Goal: Task Accomplishment & Management: Complete application form

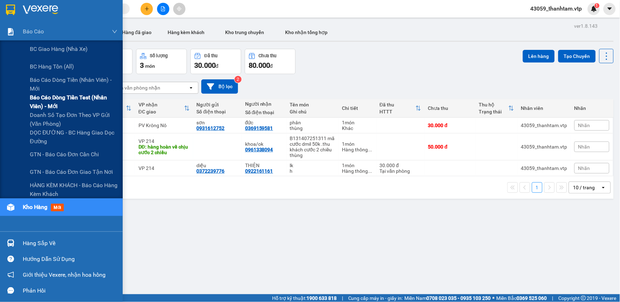
click at [62, 101] on span "Báo cáo dòng tiền test (nhân viên) - mới" at bounding box center [74, 102] width 88 height 18
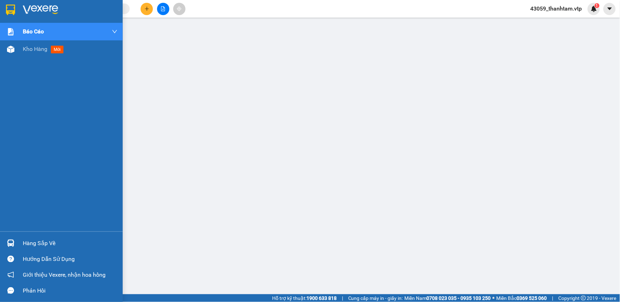
click at [11, 8] on img at bounding box center [10, 10] width 9 height 11
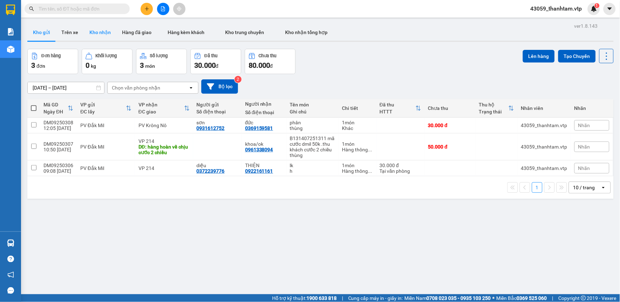
click at [107, 33] on button "Kho nhận" at bounding box center [100, 32] width 33 height 17
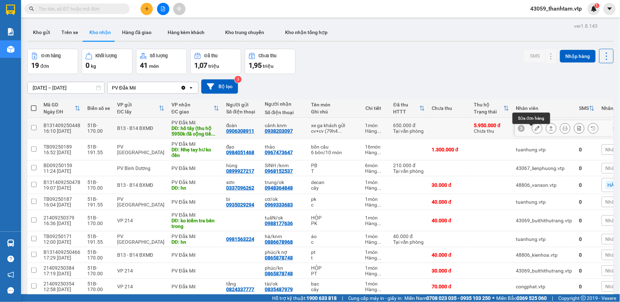
click at [535, 131] on button at bounding box center [538, 128] width 10 height 12
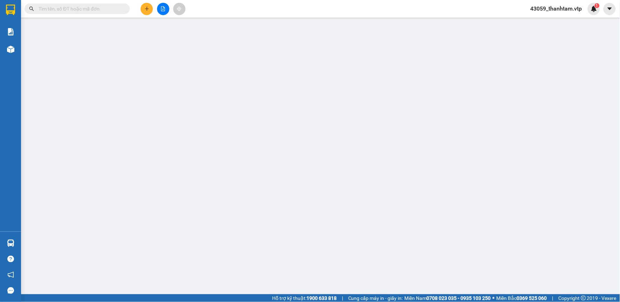
type input "0906308911"
type input "đoàn"
type input "0938203097"
type input "cảnh.knm"
type input "hồ tây (thu hộ 5950k đã cộng tiền thu hộ 50k)"
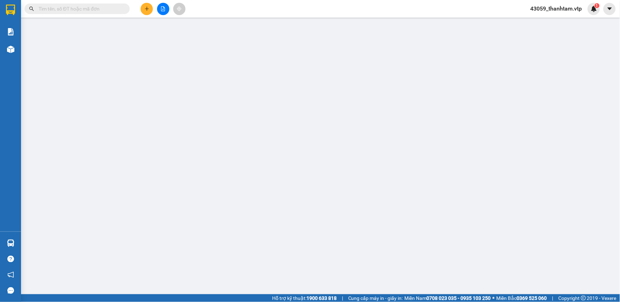
type input "5.950.000"
type input "50.000"
type input "650.000"
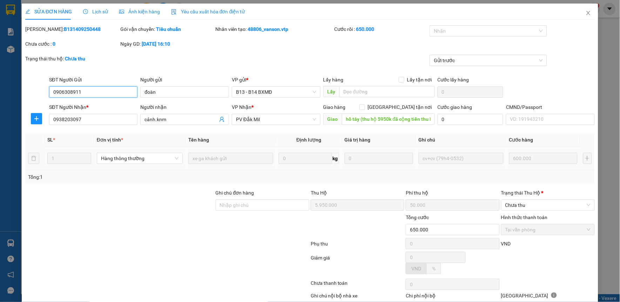
type input "30.000"
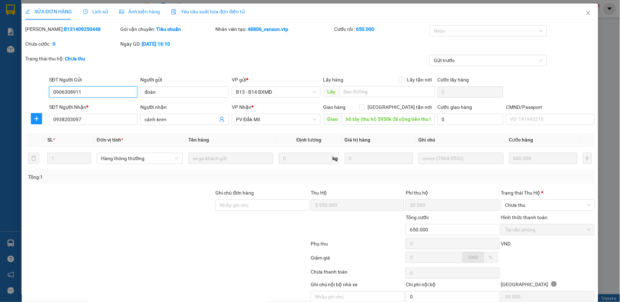
scroll to position [31, 0]
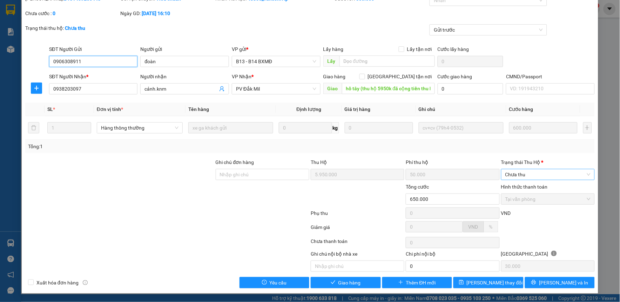
click at [557, 170] on span "Chưa thu" at bounding box center [548, 174] width 85 height 11
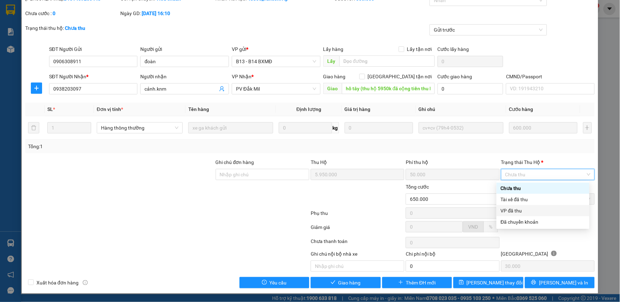
click at [524, 213] on div "VP đã thu" at bounding box center [543, 211] width 85 height 8
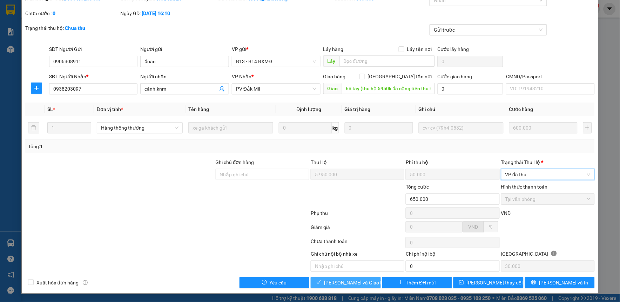
click at [356, 281] on span "[PERSON_NAME] và Giao hàng" at bounding box center [357, 283] width 67 height 8
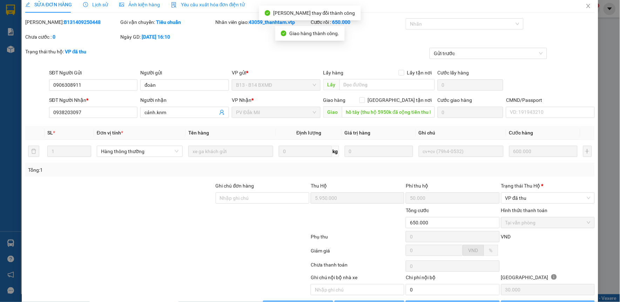
scroll to position [0, 0]
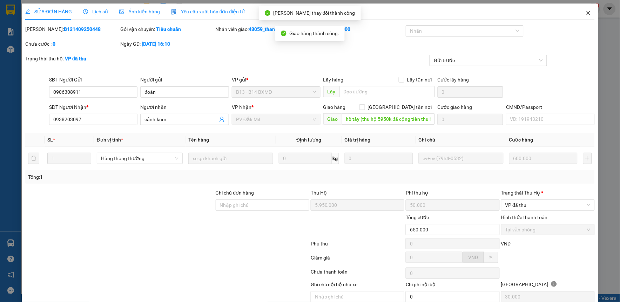
click at [586, 15] on icon "close" at bounding box center [589, 13] width 6 height 6
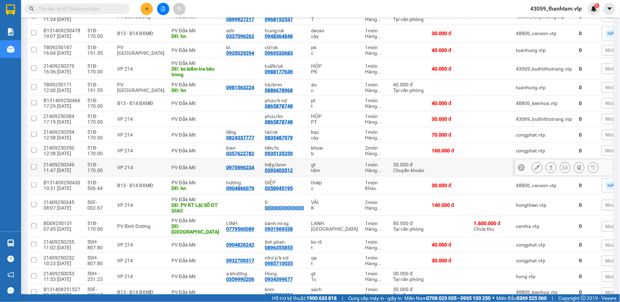
scroll to position [117, 0]
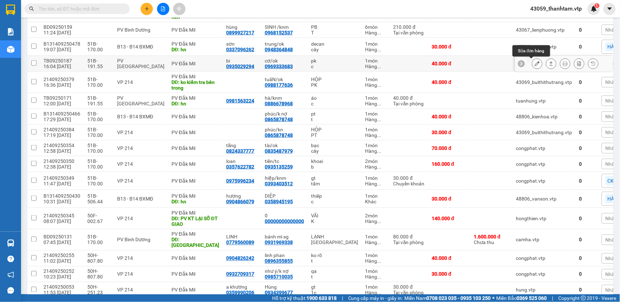
click at [535, 64] on icon at bounding box center [537, 63] width 5 height 5
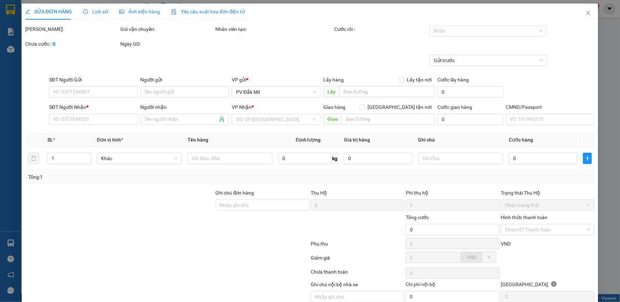
type input "2.000"
type input "0935029294"
type input "bi"
type input "0969333683"
type input "cơ/ok"
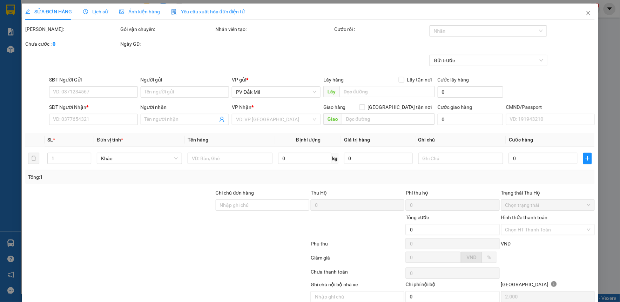
type input "40.000"
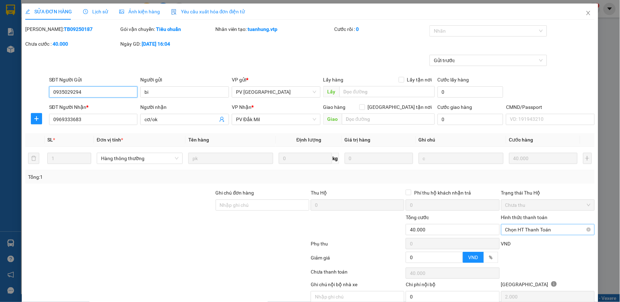
click at [529, 230] on span "Chọn HT Thanh Toán" at bounding box center [548, 229] width 85 height 11
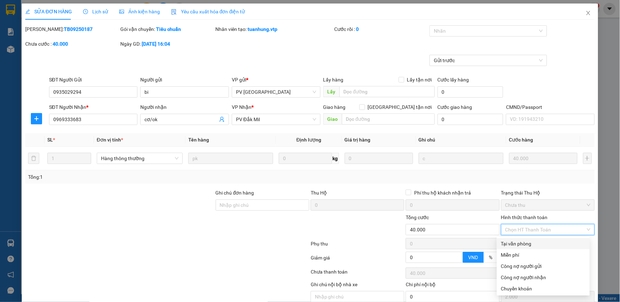
click at [513, 244] on div "Tại văn phòng" at bounding box center [544, 244] width 85 height 8
type input "0"
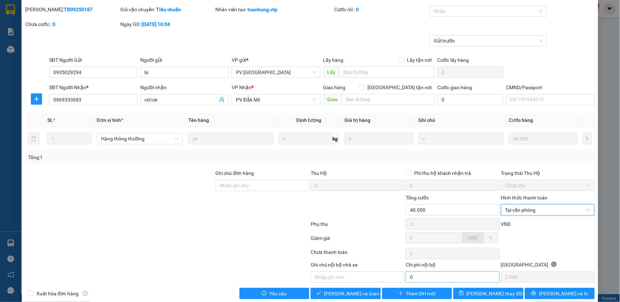
scroll to position [31, 0]
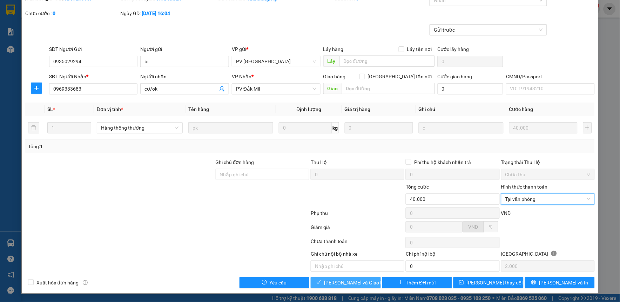
click at [361, 280] on span "[PERSON_NAME] và Giao hàng" at bounding box center [357, 283] width 67 height 8
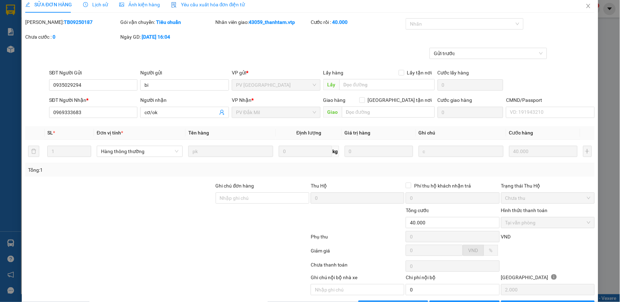
scroll to position [0, 0]
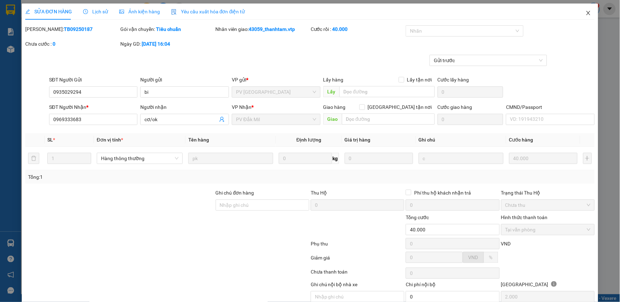
drag, startPoint x: 583, startPoint y: 13, endPoint x: 598, endPoint y: 13, distance: 15.4
click at [586, 13] on icon "close" at bounding box center [589, 13] width 6 height 6
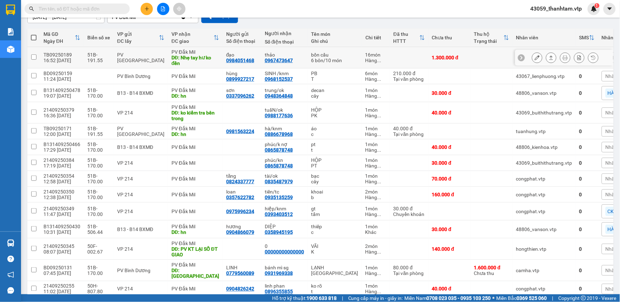
scroll to position [69, 0]
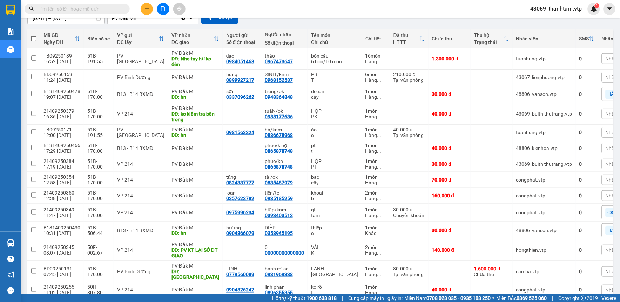
click at [89, 9] on input "text" at bounding box center [80, 9] width 83 height 8
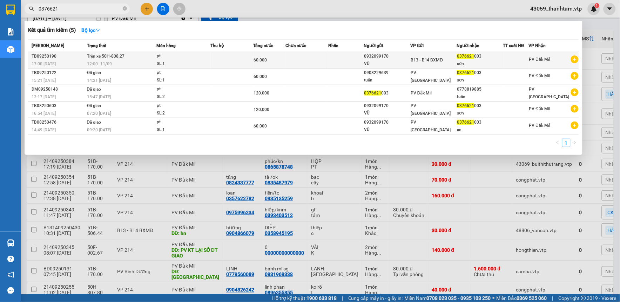
type input "0376621"
click at [121, 64] on div "12:00 [DATE]" at bounding box center [121, 64] width 69 height 8
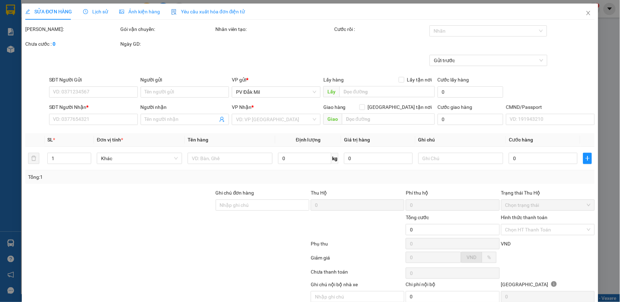
type input "3.000"
type input "0932099170"
type input "VŨ"
type input "0376621003"
type input "sơn"
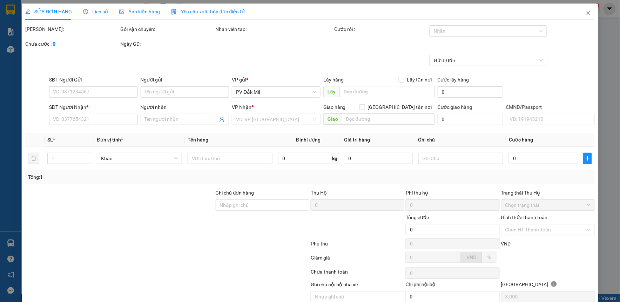
type input "60.000"
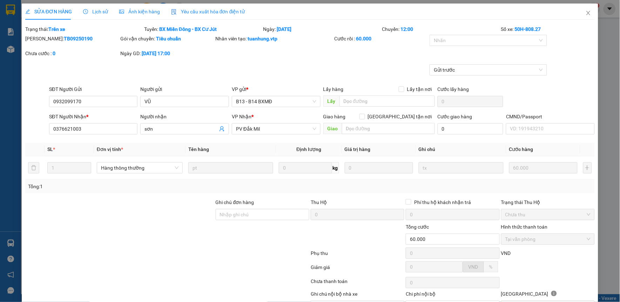
click at [101, 11] on span "Lịch sử" at bounding box center [95, 12] width 25 height 6
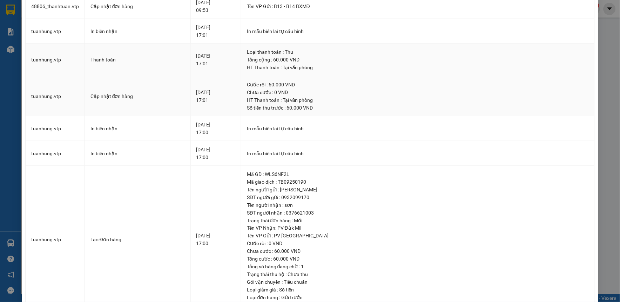
scroll to position [110, 0]
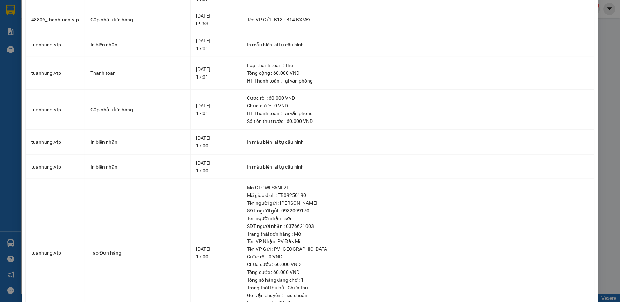
click at [598, 48] on div "SỬA ĐƠN HÀNG Lịch sử Ảnh kiện hàng Yêu cầu xuất hóa đơn điện tử Total Paid Fee …" at bounding box center [310, 151] width 620 height 302
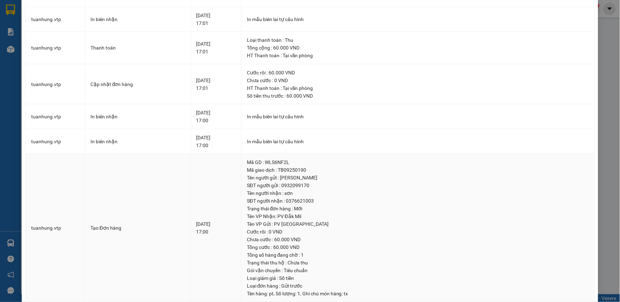
scroll to position [149, 0]
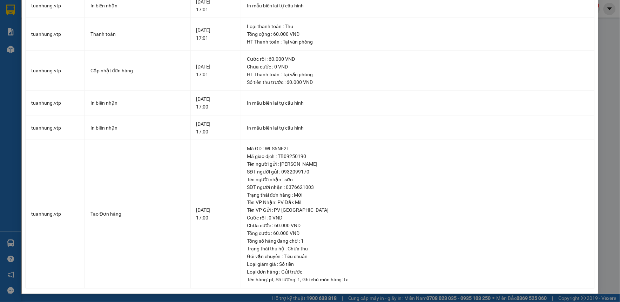
click at [607, 177] on div "SỬA ĐƠN HÀNG Lịch sử Ảnh kiện hàng Yêu cầu xuất hóa đơn điện tử Total Paid Fee …" at bounding box center [310, 151] width 620 height 302
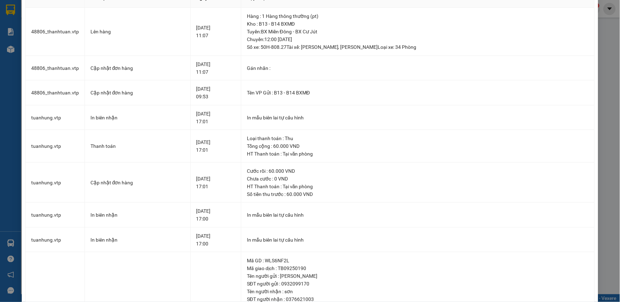
scroll to position [0, 0]
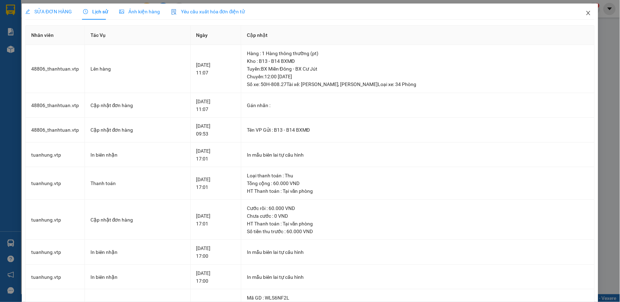
click at [586, 12] on icon "close" at bounding box center [589, 13] width 6 height 6
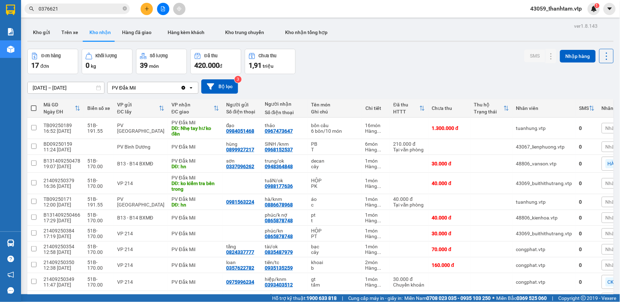
click at [80, 8] on input "0376621" at bounding box center [80, 9] width 83 height 8
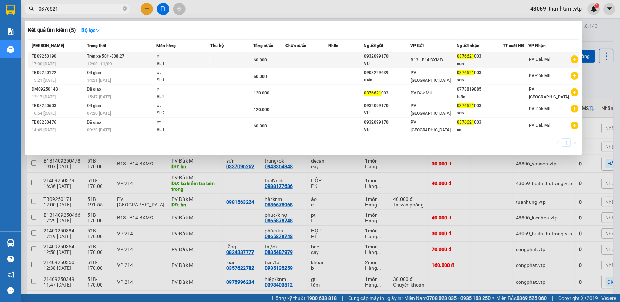
click at [122, 59] on span "Trên xe 50H-808.27" at bounding box center [106, 56] width 38 height 5
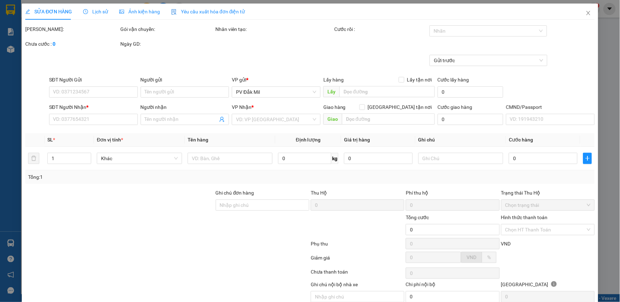
type input "3.000"
type input "0932099170"
type input "VŨ"
type input "0376621003"
type input "sơn"
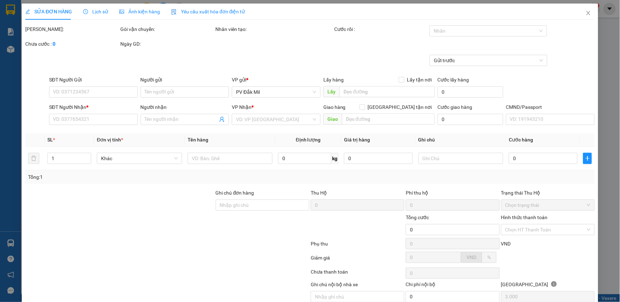
type input "60.000"
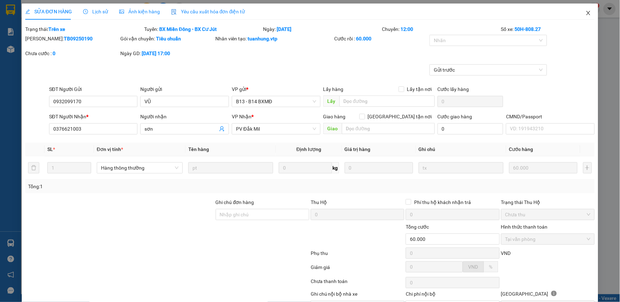
click at [586, 11] on icon "close" at bounding box center [589, 13] width 6 height 6
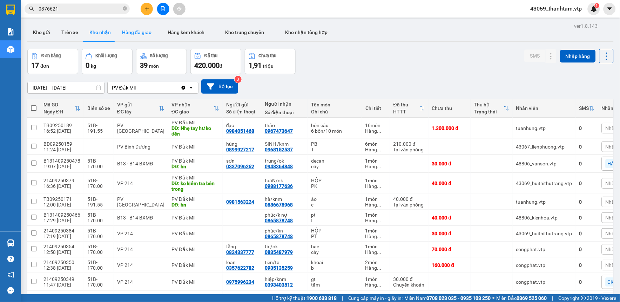
click at [136, 36] on button "Hàng đã giao" at bounding box center [137, 32] width 41 height 17
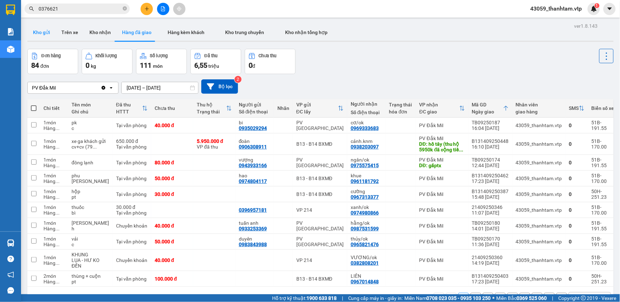
click at [42, 34] on button "Kho gửi" at bounding box center [41, 32] width 28 height 17
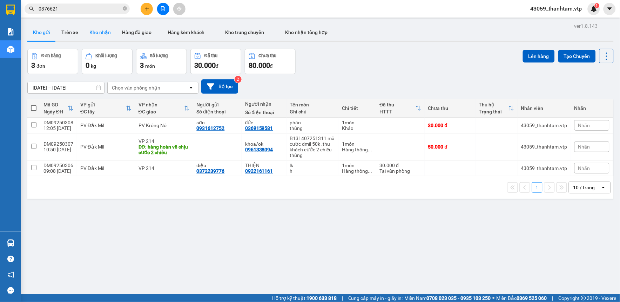
click at [104, 35] on button "Kho nhận" at bounding box center [100, 32] width 33 height 17
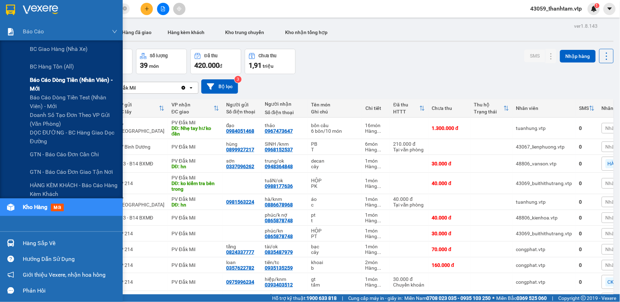
click at [52, 88] on span "Báo cáo dòng tiền (nhân viên) - mới" at bounding box center [74, 84] width 88 height 18
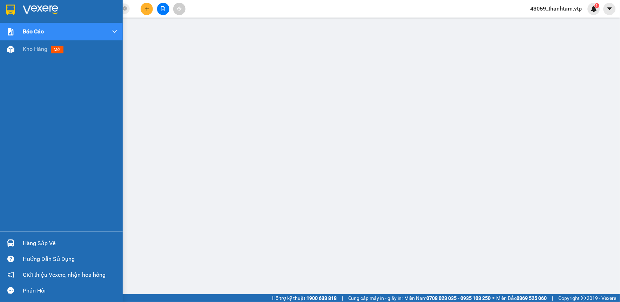
click at [9, 3] on div at bounding box center [61, 11] width 123 height 23
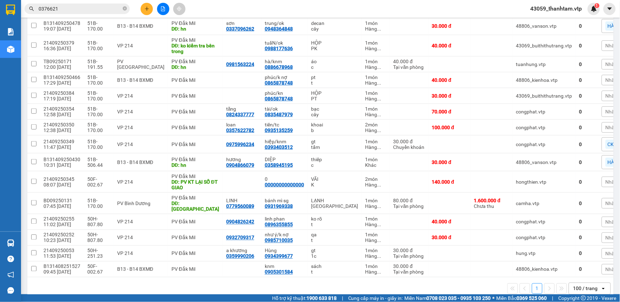
scroll to position [148, 0]
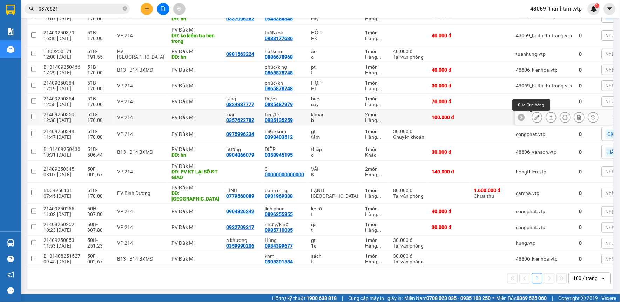
click at [535, 118] on icon at bounding box center [537, 117] width 5 height 5
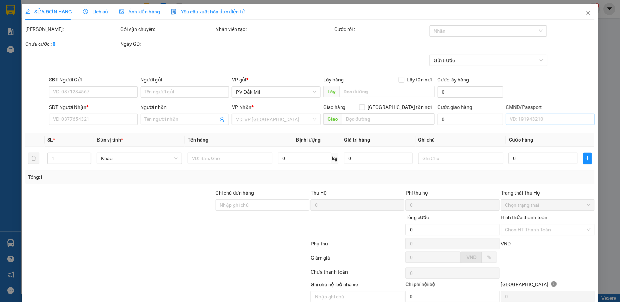
type input "0357622782"
type input "loan"
type input "0935135259"
type input "tiến/tc"
type input "100.000"
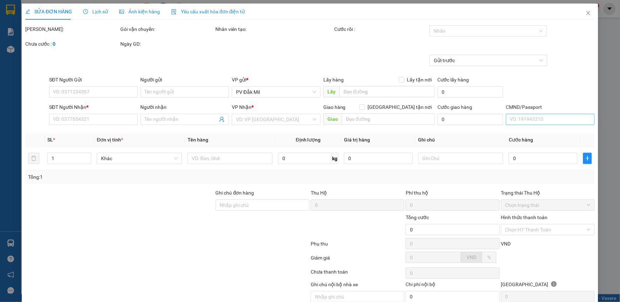
type input "100.000"
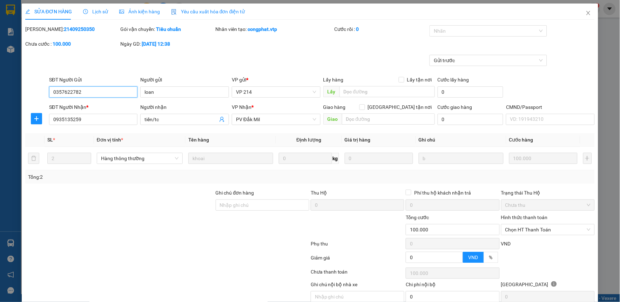
type input "5.000"
click at [528, 230] on span "Chọn HT Thanh Toán" at bounding box center [548, 229] width 85 height 11
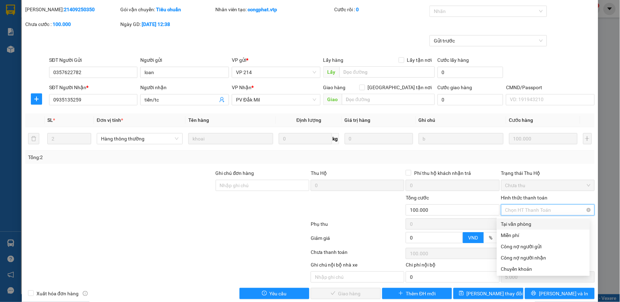
scroll to position [31, 0]
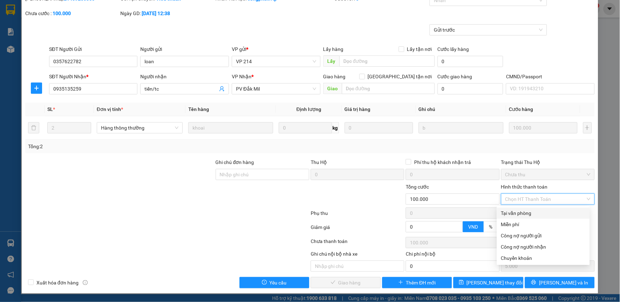
click at [529, 212] on div "Tại văn phòng" at bounding box center [544, 213] width 85 height 8
type input "0"
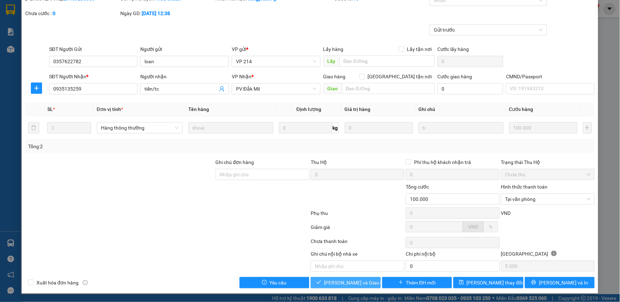
click at [357, 283] on span "[PERSON_NAME] và Giao hàng" at bounding box center [357, 283] width 67 height 8
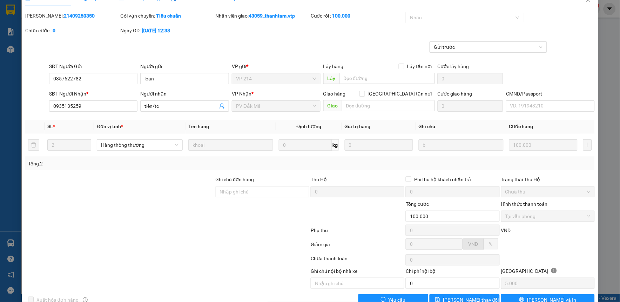
scroll to position [0, 0]
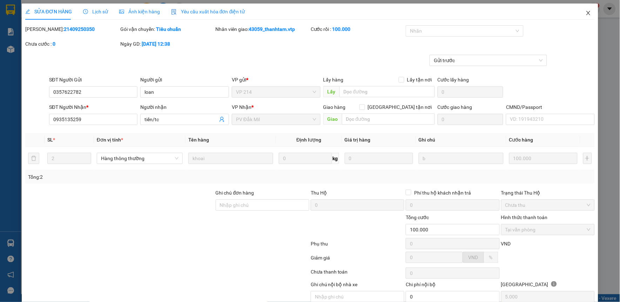
click at [586, 15] on icon "close" at bounding box center [589, 13] width 6 height 6
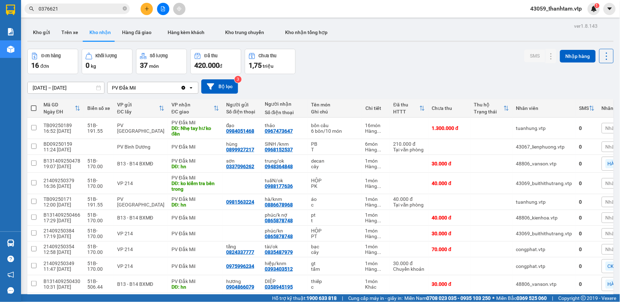
click at [132, 23] on div "ver 1.8.143 Kho gửi Trên xe Kho nhận Hàng đã giao Hàng kèm khách Kho trung chuy…" at bounding box center [321, 222] width 592 height 403
click at [132, 33] on button "Hàng đã giao" at bounding box center [137, 32] width 41 height 17
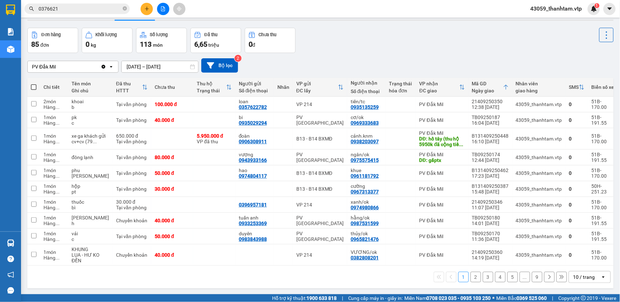
scroll to position [32, 0]
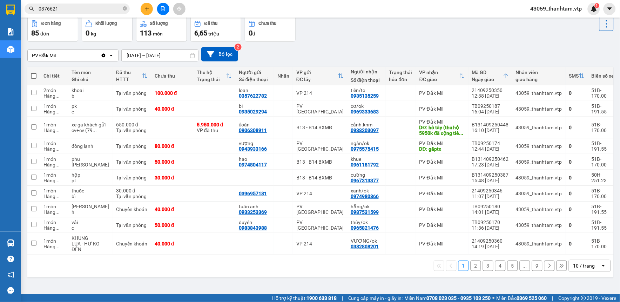
click at [575, 266] on div "10 / trang" at bounding box center [585, 265] width 22 height 7
click at [575, 254] on span "100 / trang" at bounding box center [581, 250] width 25 height 7
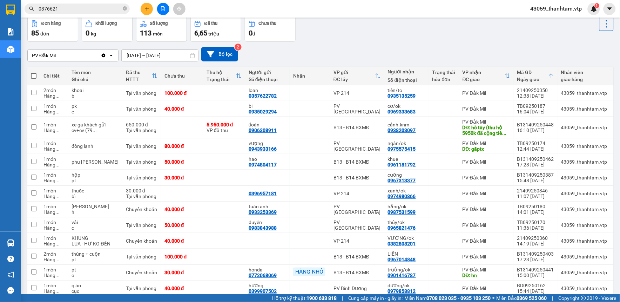
scroll to position [71, 0]
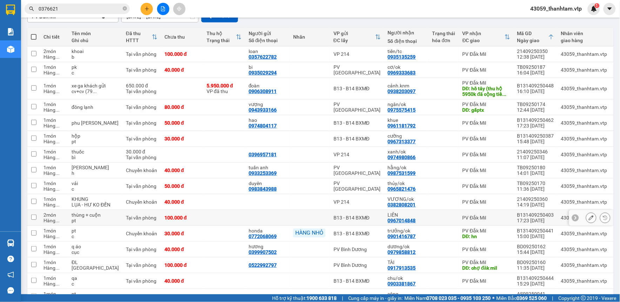
click at [391, 218] on div "LIÊN" at bounding box center [407, 215] width 38 height 6
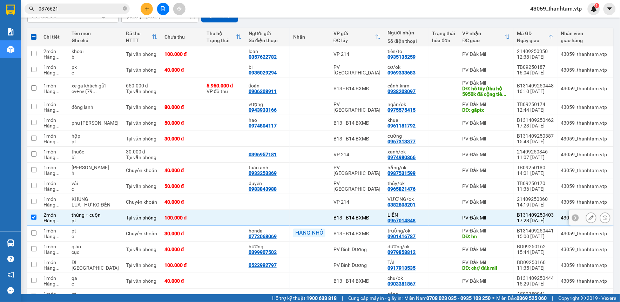
click at [391, 218] on div "LIÊN" at bounding box center [407, 215] width 38 height 6
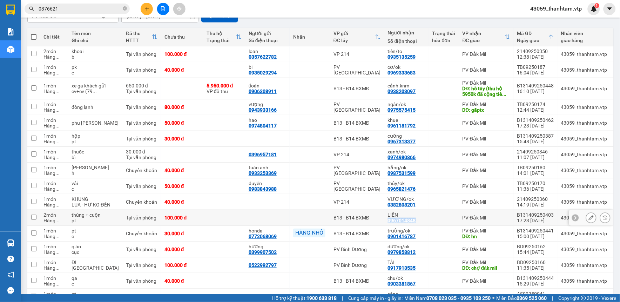
copy div "0967014848"
drag, startPoint x: 390, startPoint y: 229, endPoint x: 360, endPoint y: 229, distance: 29.5
click at [388, 223] on div "LIÊN 0967014848" at bounding box center [407, 217] width 38 height 11
checkbox input "true"
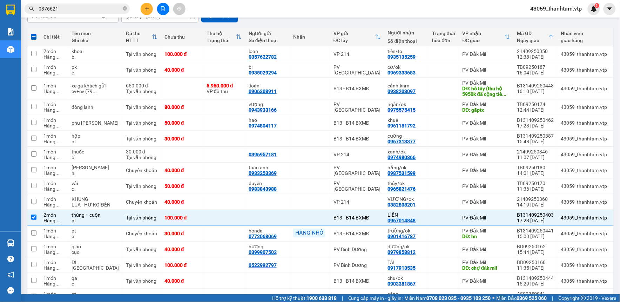
click at [97, 12] on input "0376621" at bounding box center [80, 9] width 83 height 8
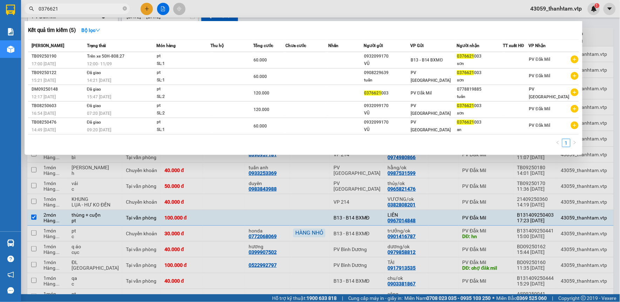
click at [97, 12] on input "0376621" at bounding box center [80, 9] width 83 height 8
paste input "967014848"
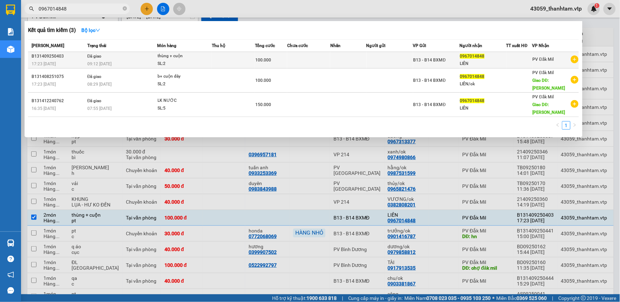
type input "0967014848"
click at [293, 65] on td at bounding box center [308, 60] width 43 height 16
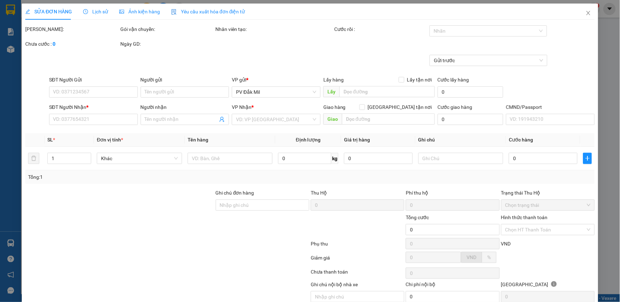
type input "5.000"
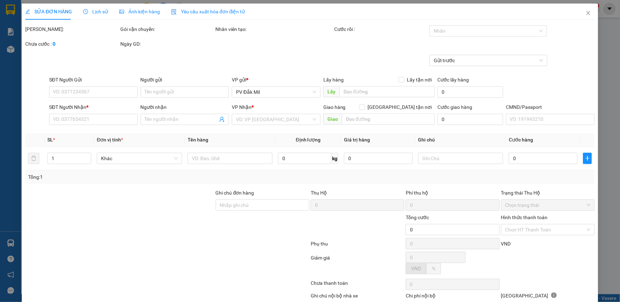
type input "0967014848"
type input "LIÊN"
type input "100.000"
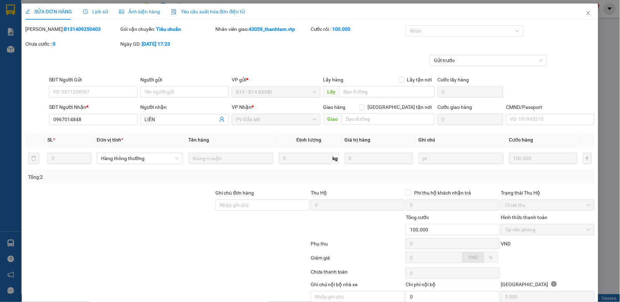
click at [96, 9] on span "Lịch sử" at bounding box center [95, 12] width 25 height 6
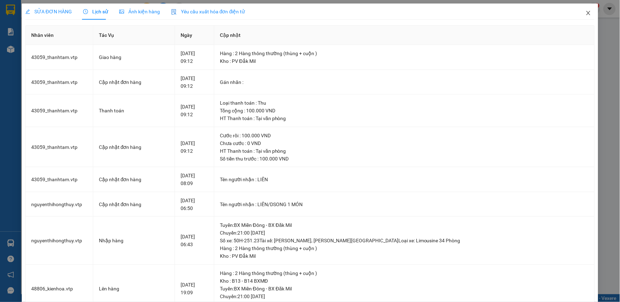
click at [587, 14] on icon "close" at bounding box center [589, 13] width 4 height 4
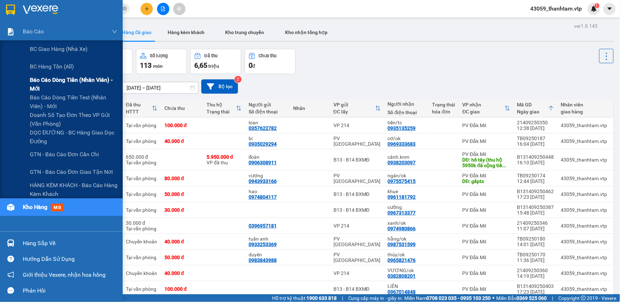
click at [33, 80] on span "Báo cáo dòng tiền (nhân viên) - mới" at bounding box center [74, 84] width 88 height 18
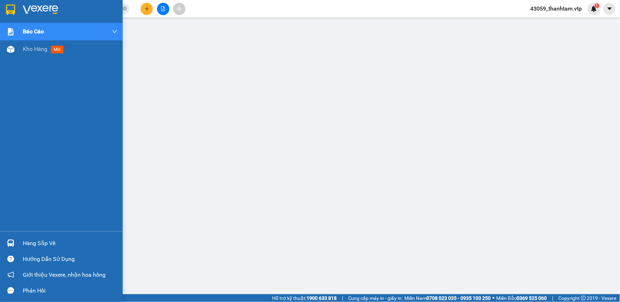
click at [8, 8] on img at bounding box center [10, 10] width 9 height 11
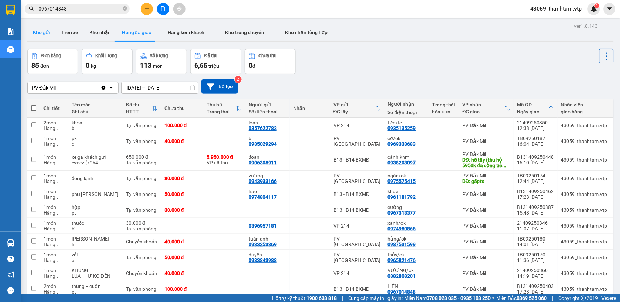
click at [45, 32] on button "Kho gửi" at bounding box center [41, 32] width 28 height 17
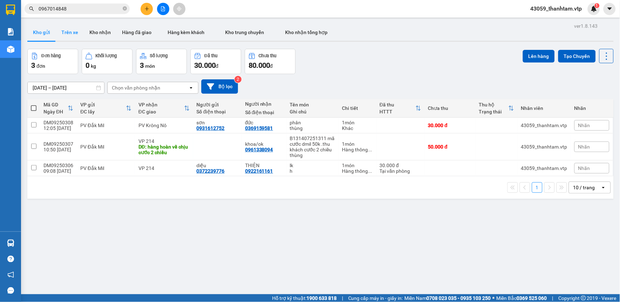
click at [79, 34] on button "Trên xe" at bounding box center [70, 32] width 28 height 17
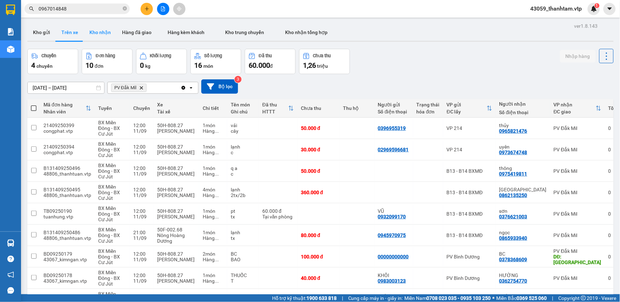
click at [99, 32] on button "Kho nhận" at bounding box center [100, 32] width 33 height 17
type input "[DATE] – [DATE]"
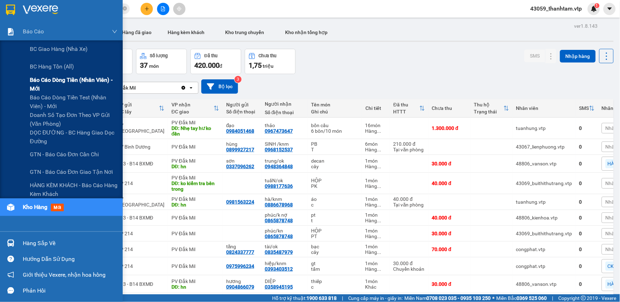
click at [54, 79] on span "Báo cáo dòng tiền (nhân viên) - mới" at bounding box center [74, 84] width 88 height 18
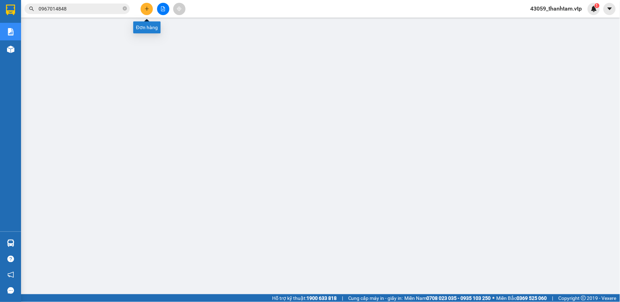
click at [142, 6] on button at bounding box center [147, 9] width 12 height 12
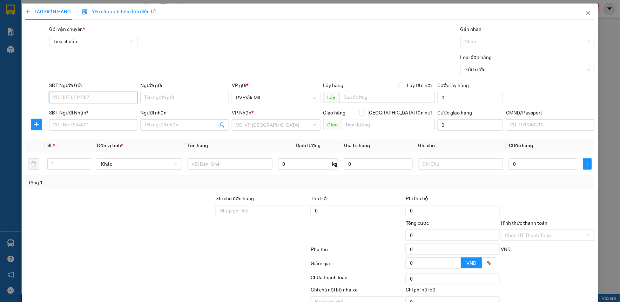
click at [94, 95] on input "SĐT Người Gửi" at bounding box center [93, 97] width 89 height 11
type input "0000000000"
click at [96, 121] on input "SĐT Người Nhận *" at bounding box center [93, 124] width 89 height 11
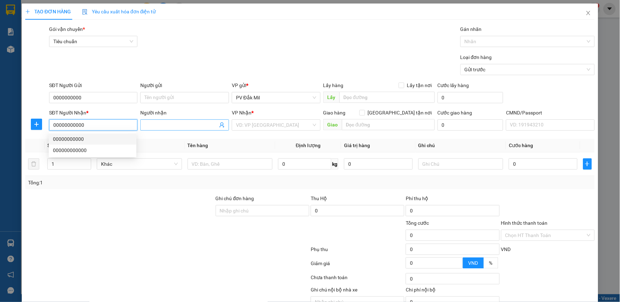
type input "00000000000"
click at [177, 122] on input "Người nhận" at bounding box center [181, 125] width 73 height 8
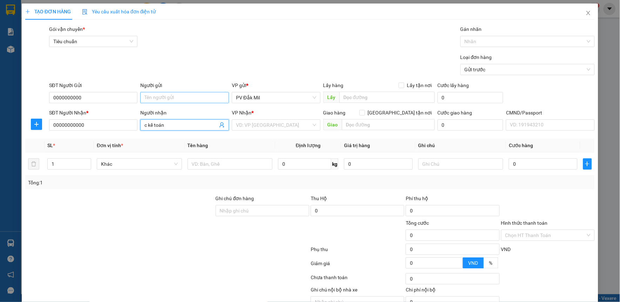
type input "c kế toán"
click at [188, 98] on input "Người gửi" at bounding box center [184, 97] width 89 height 11
type input "e tâm"
click at [260, 126] on input "search" at bounding box center [273, 125] width 75 height 11
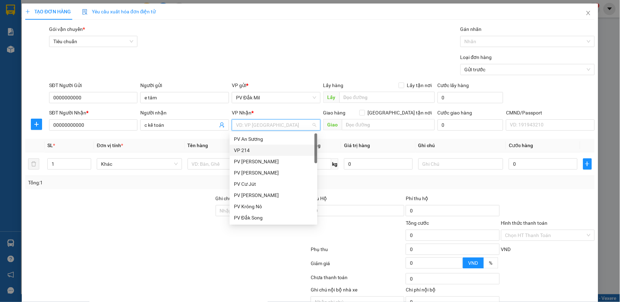
click at [253, 150] on div "VP 214" at bounding box center [273, 150] width 79 height 8
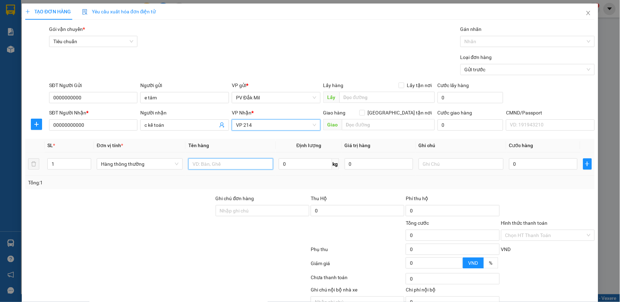
click at [222, 166] on input "text" at bounding box center [230, 163] width 85 height 11
type input "bc ngày 1109"
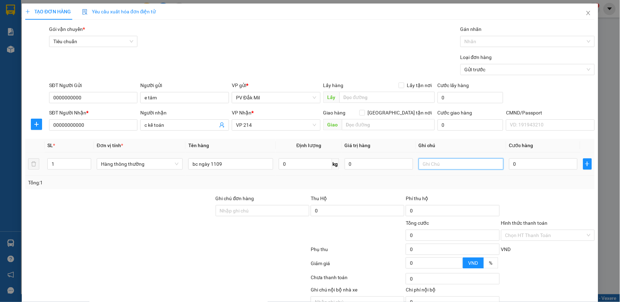
click at [423, 165] on input "text" at bounding box center [461, 163] width 85 height 11
type input "bì"
click at [522, 234] on input "Hình thức thanh toán" at bounding box center [546, 235] width 80 height 11
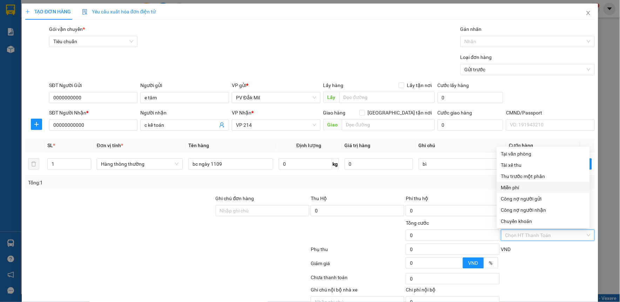
click at [521, 186] on div "Miễn phí" at bounding box center [544, 188] width 85 height 8
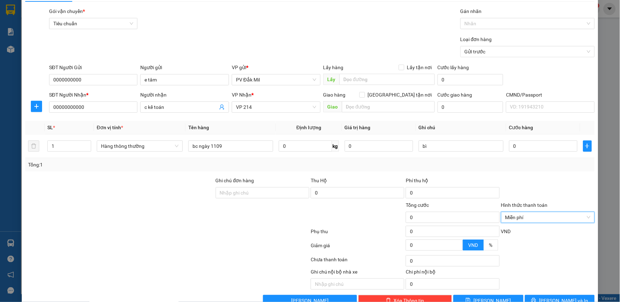
scroll to position [36, 0]
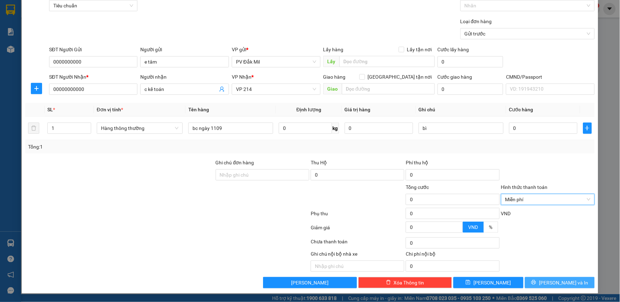
click at [537, 282] on button "[PERSON_NAME] và In" at bounding box center [560, 282] width 70 height 11
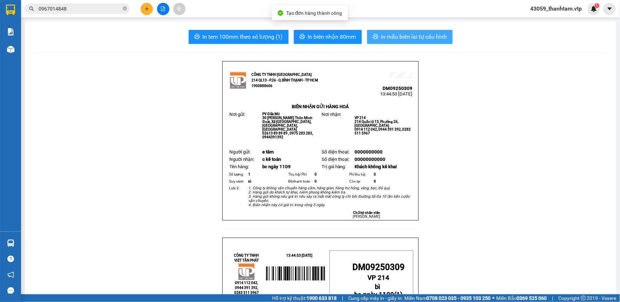
click at [387, 37] on span "In mẫu biên lai tự cấu hình" at bounding box center [414, 36] width 66 height 9
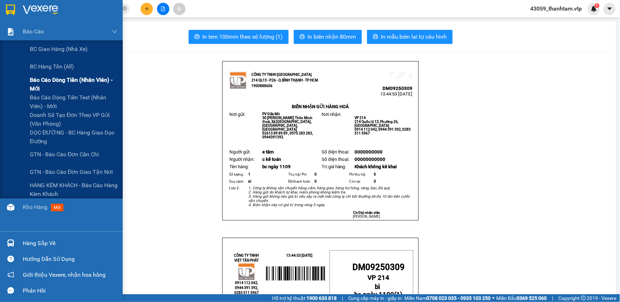
click at [38, 86] on span "Báo cáo dòng tiền (nhân viên) - mới" at bounding box center [74, 84] width 88 height 18
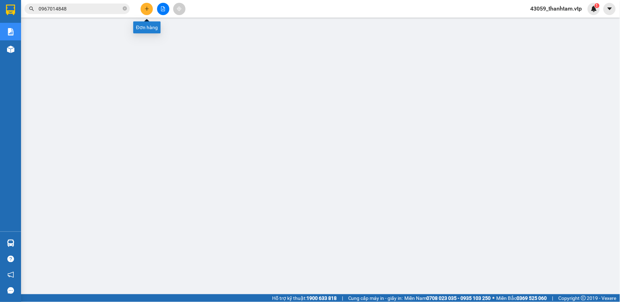
click at [150, 8] on button at bounding box center [147, 9] width 12 height 12
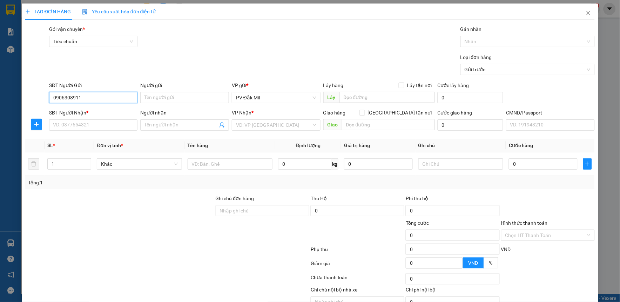
drag, startPoint x: 98, startPoint y: 97, endPoint x: 18, endPoint y: 98, distance: 80.4
click at [18, 98] on div "TẠO ĐƠN HÀNG Yêu cầu xuất hóa đơn điện tử Transit Pickup Surcharge Ids Transit …" at bounding box center [310, 151] width 620 height 302
type input "0906308911"
click at [68, 118] on div "SĐT Người Nhận *" at bounding box center [93, 114] width 89 height 11
click at [68, 122] on input "SĐT Người Nhận *" at bounding box center [93, 124] width 89 height 11
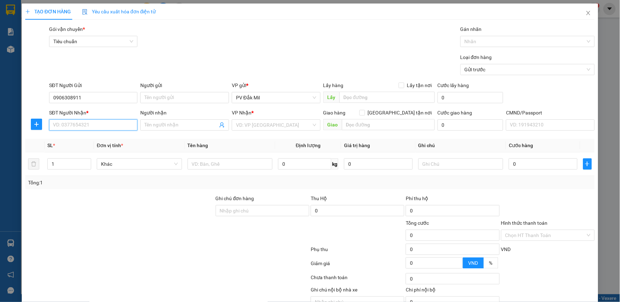
paste input "0906308911"
type input "0906308911"
drag, startPoint x: 90, startPoint y: 93, endPoint x: 25, endPoint y: 102, distance: 65.3
click at [25, 102] on div "SĐT Người Gửi 0906308911 0906308911 Người gửi Tên người gửi VP gửi * PV Đắk Mil…" at bounding box center [310, 93] width 571 height 25
type input "0938203097"
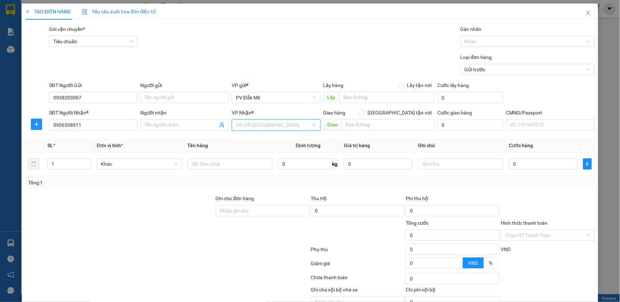
click at [254, 124] on input "search" at bounding box center [273, 125] width 75 height 11
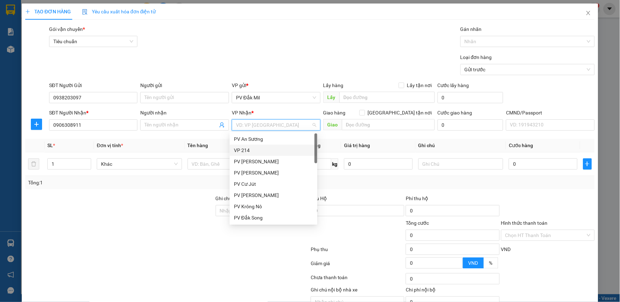
click at [251, 148] on div "VP 214" at bounding box center [273, 150] width 79 height 8
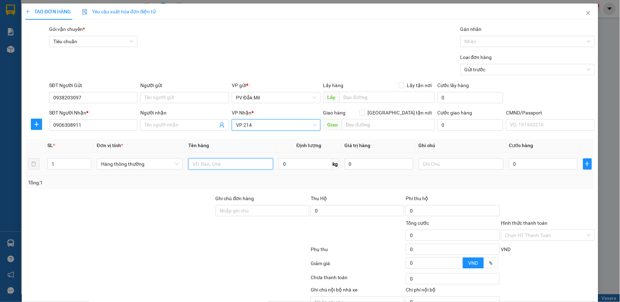
click at [244, 161] on input "text" at bounding box center [230, 163] width 85 height 11
type input "n"
type input "tiền thu hộ 5tr950k mã 250448"
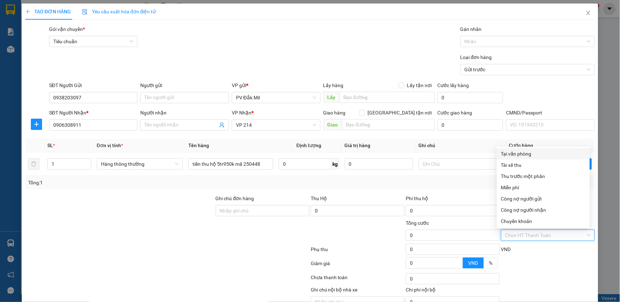
click at [524, 233] on input "Hình thức thanh toán" at bounding box center [546, 235] width 80 height 11
click at [517, 188] on div "Miễn phí" at bounding box center [544, 188] width 85 height 8
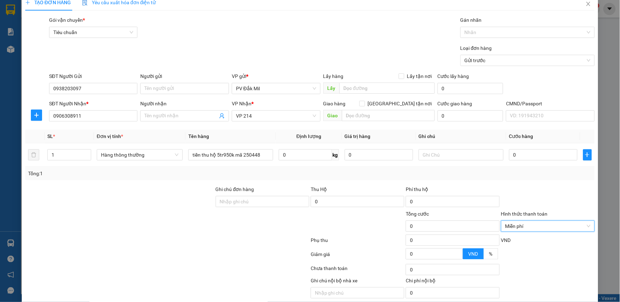
scroll to position [36, 0]
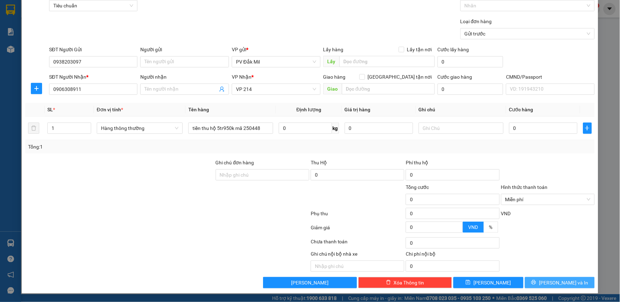
click at [535, 281] on button "[PERSON_NAME] và In" at bounding box center [560, 282] width 70 height 11
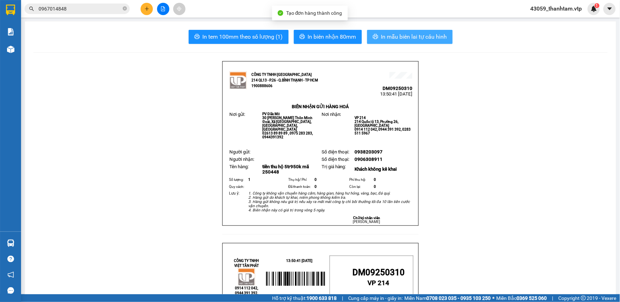
click at [381, 35] on span "In mẫu biên lai tự cấu hình" at bounding box center [414, 36] width 66 height 9
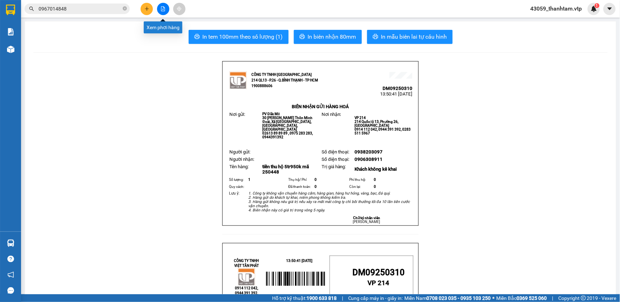
click at [165, 11] on icon "file-add" at bounding box center [163, 8] width 4 height 5
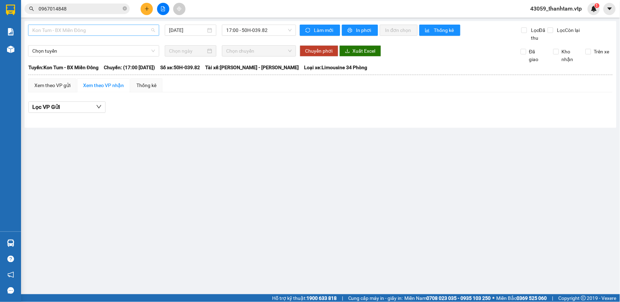
click at [122, 31] on span "Kon Tum - BX Miền Đông" at bounding box center [93, 30] width 123 height 11
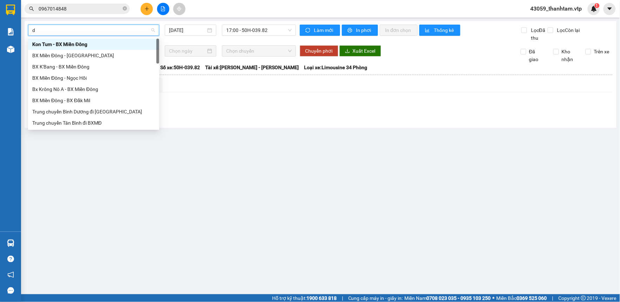
type input "dm"
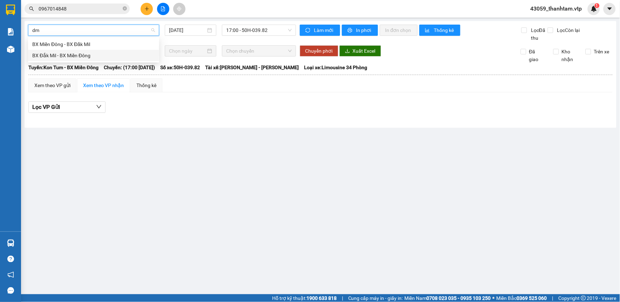
click at [121, 57] on div "BX Đắk Mil - BX Miền Đông" at bounding box center [93, 56] width 123 height 8
type input "[DATE]"
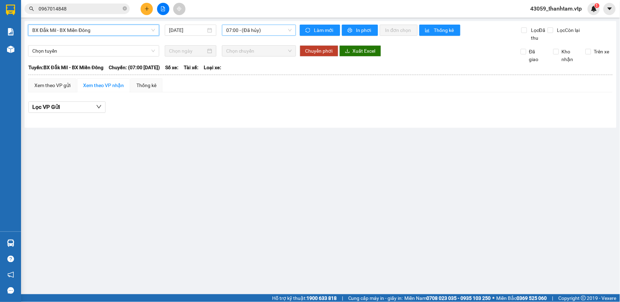
click at [239, 32] on span "07:00 - (Đã hủy)" at bounding box center [259, 30] width 66 height 11
click at [196, 32] on input "[DATE]" at bounding box center [187, 30] width 37 height 8
click at [108, 33] on span "BX Đắk Mil - BX Miền Đông" at bounding box center [93, 30] width 123 height 11
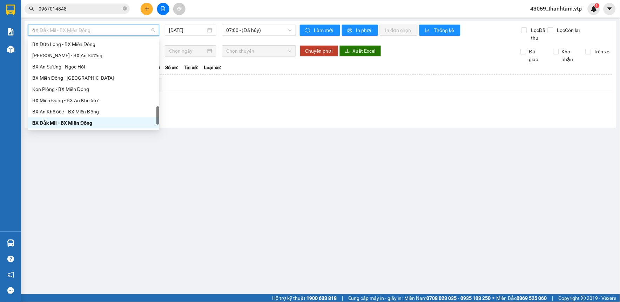
scroll to position [93, 0]
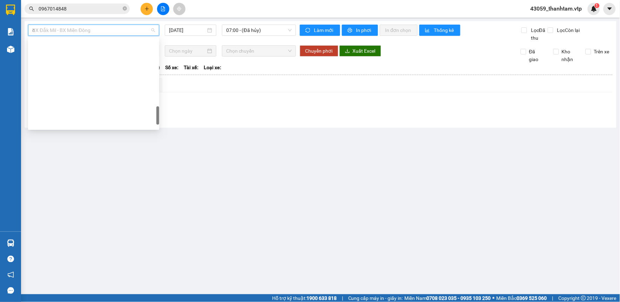
type input "cj"
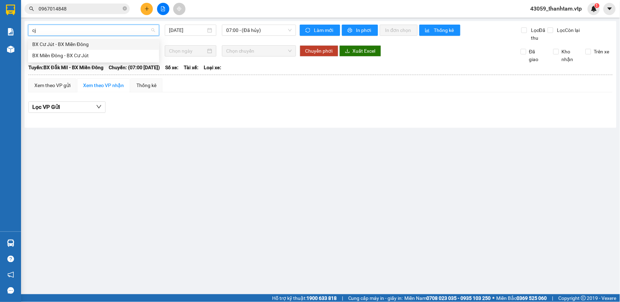
scroll to position [0, 0]
click at [113, 43] on div "BX Cư Jút - BX Miền Đông" at bounding box center [93, 44] width 123 height 8
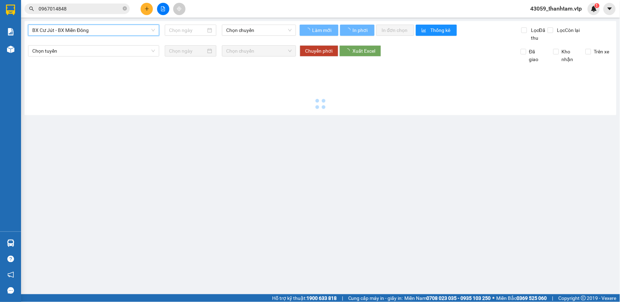
type input "[DATE]"
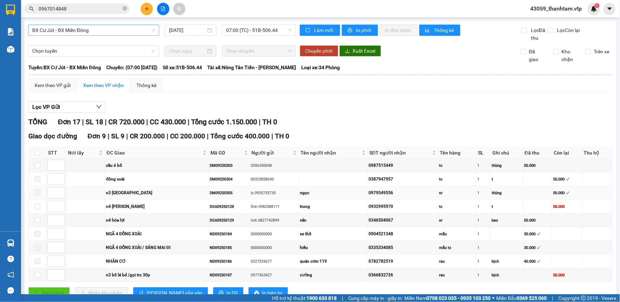
click at [313, 194] on div "ngọc" at bounding box center [333, 193] width 67 height 7
click at [393, 196] on div "0979549556" at bounding box center [403, 193] width 68 height 7
click at [397, 192] on div "0979549556" at bounding box center [403, 193] width 68 height 7
drag, startPoint x: 394, startPoint y: 193, endPoint x: 364, endPoint y: 194, distance: 30.2
click at [364, 194] on tr "n3 [GEOGRAPHIC_DATA] DM09250305 ly 0935735735 ngọc 0979549556 sr 1 thùng 50.000" at bounding box center [321, 193] width 584 height 14
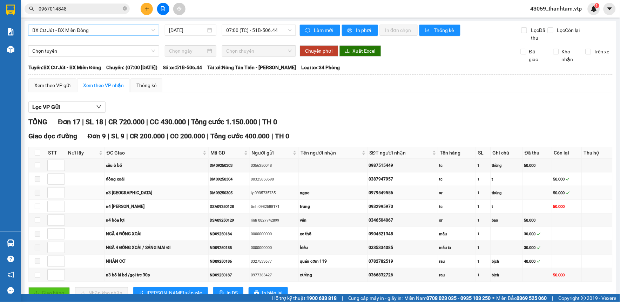
copy tr "ngọc 0979549556"
click at [81, 13] on span "0967014848" at bounding box center [77, 9] width 105 height 11
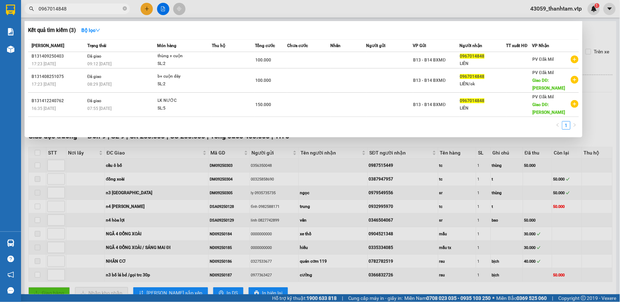
click at [79, 9] on input "0967014848" at bounding box center [80, 9] width 83 height 8
drag, startPoint x: 79, startPoint y: 9, endPoint x: 19, endPoint y: 20, distance: 61.3
click at [19, 20] on section "Kết quả tìm kiếm ( 3 ) Bộ lọc Mã ĐH Trạng thái Món hàng Thu hộ Tổng cước Chưa c…" at bounding box center [310, 151] width 620 height 302
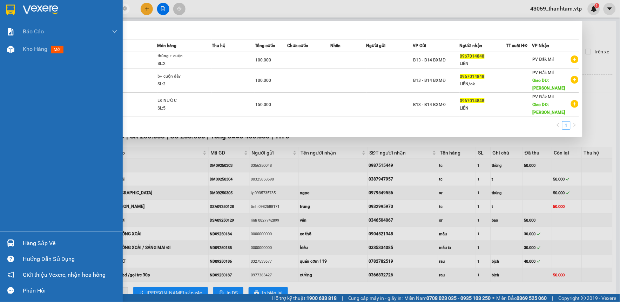
paste input "0979549556"
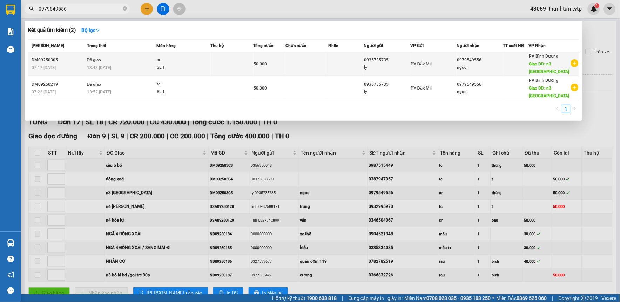
type input "0979549556"
click at [292, 67] on td at bounding box center [307, 64] width 43 height 24
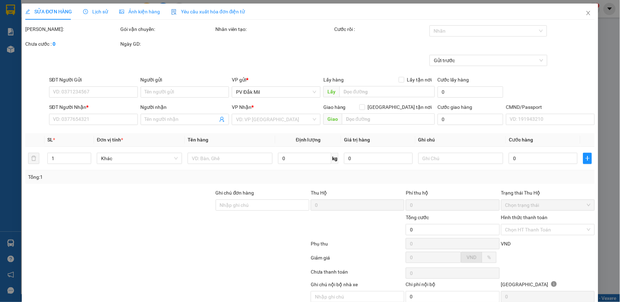
type input "0935735735"
type input "ly"
type input "0979549556"
type input "ngọc"
type input "n3 [GEOGRAPHIC_DATA]"
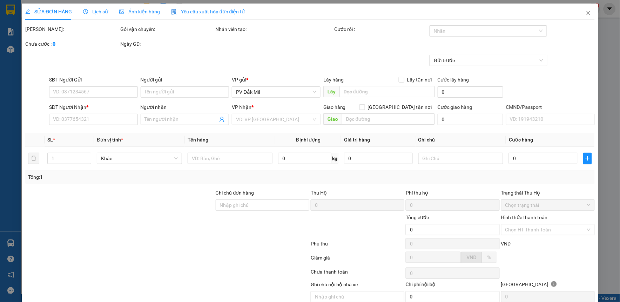
type input "50.000"
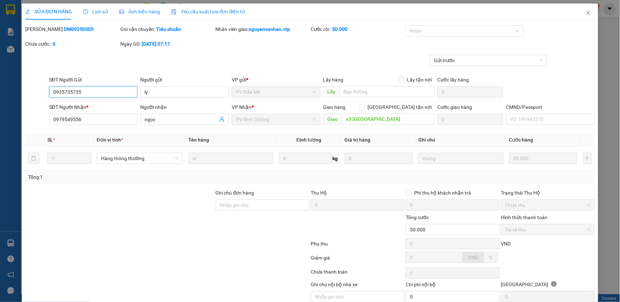
type input "2.500"
click at [100, 10] on span "Lịch sử" at bounding box center [95, 12] width 25 height 6
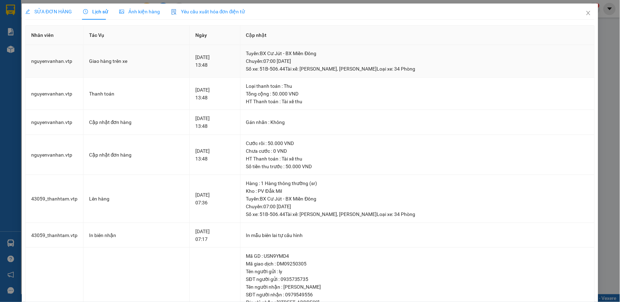
scroll to position [39, 0]
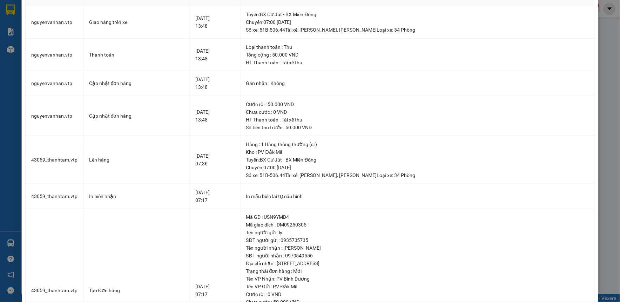
click at [613, 68] on div "SỬA ĐƠN HÀNG Lịch sử Ảnh kiện hàng Yêu cầu xuất hóa đơn điện tử Total Paid Fee …" at bounding box center [310, 151] width 620 height 302
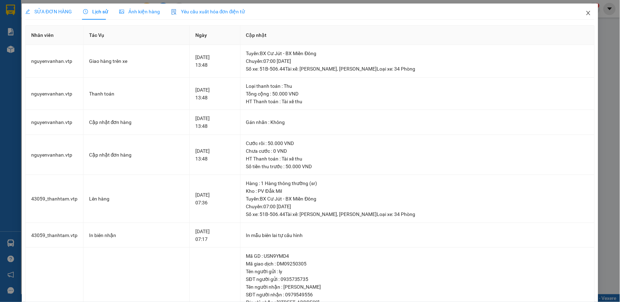
click at [580, 12] on span "Close" at bounding box center [589, 14] width 20 height 20
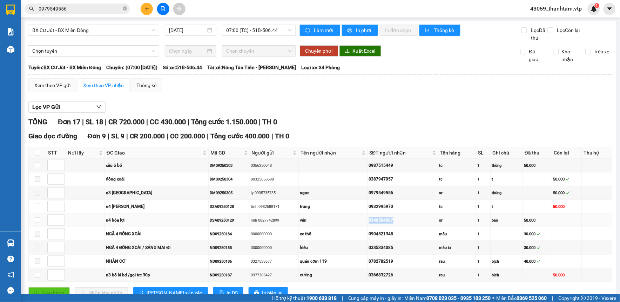
drag, startPoint x: 395, startPoint y: 221, endPoint x: 369, endPoint y: 222, distance: 25.6
click at [369, 222] on td "0346504067" at bounding box center [403, 220] width 71 height 14
copy div "0346504067"
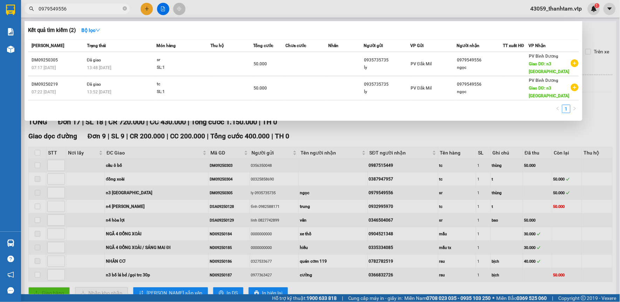
drag, startPoint x: 82, startPoint y: 9, endPoint x: 29, endPoint y: 14, distance: 53.6
click at [29, 14] on div "Kết quả tìm kiếm ( 2 ) Bộ lọc Mã ĐH Trạng thái Món hàng Thu hộ Tổng cước Chưa c…" at bounding box center [68, 9] width 137 height 12
paste input "0346504067"
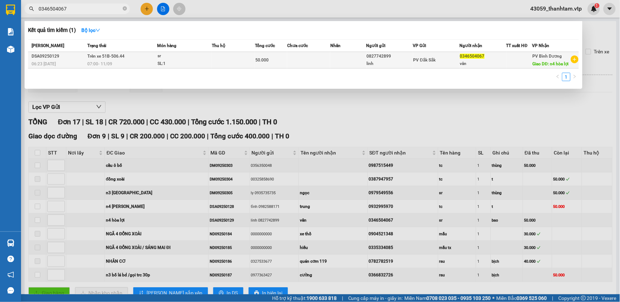
type input "0346504067"
click at [255, 59] on span "50.000" at bounding box center [261, 60] width 13 height 5
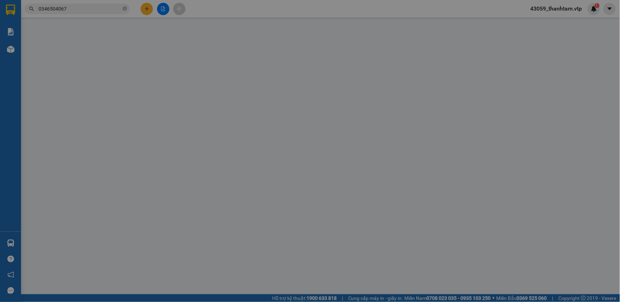
type input "0827742899"
type input "linh"
type input "0346504067"
type input "vân"
type input "n4 hòa lợi"
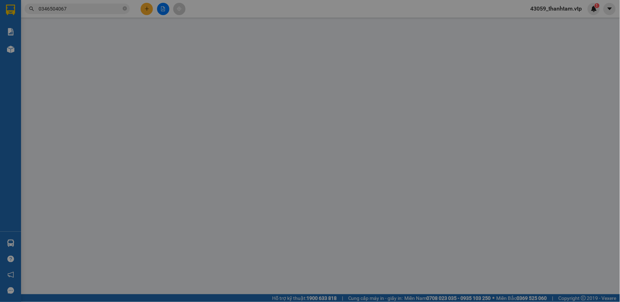
type input "50.000"
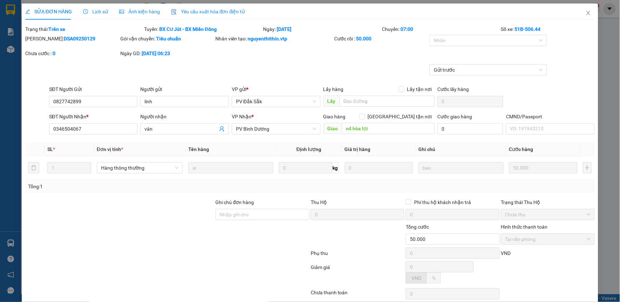
type input "2.500"
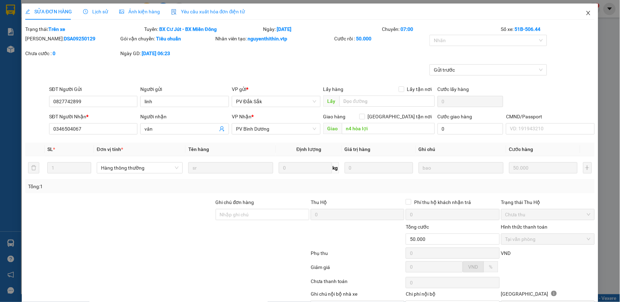
click at [586, 15] on icon "close" at bounding box center [589, 13] width 6 height 6
